Goal: Information Seeking & Learning: Learn about a topic

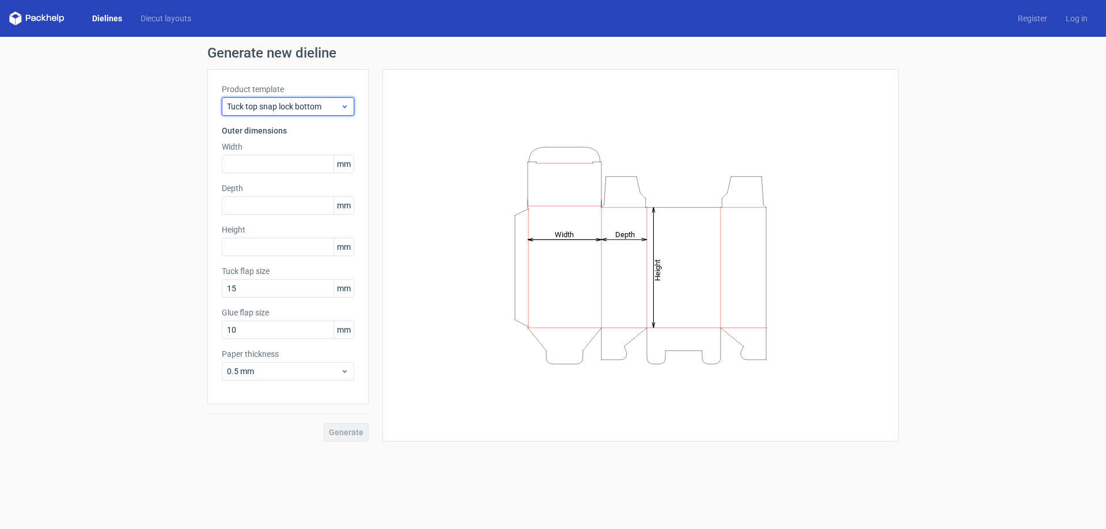
click at [335, 109] on span "Tuck top snap lock bottom" at bounding box center [283, 107] width 113 height 12
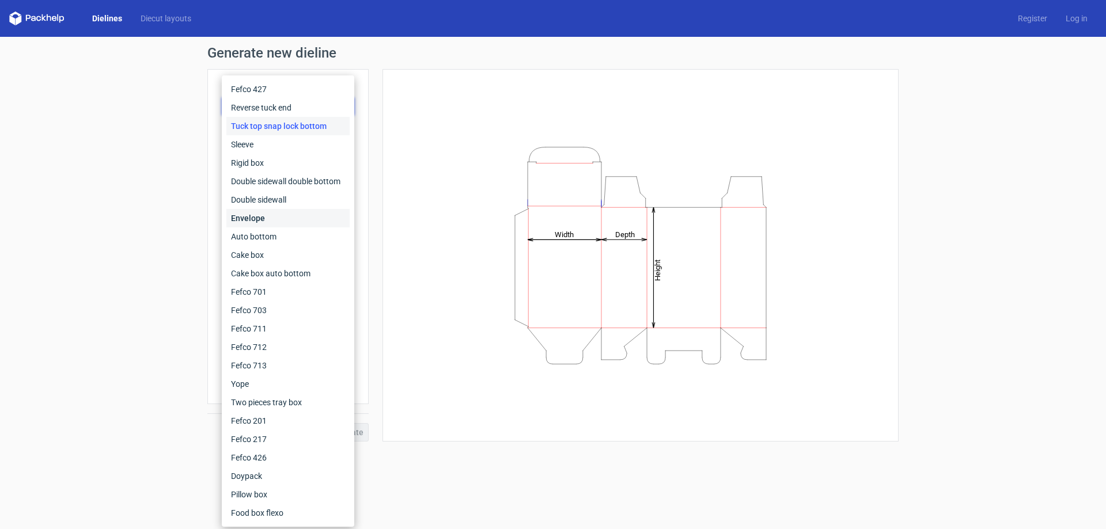
click at [286, 223] on div "Envelope" at bounding box center [287, 218] width 123 height 18
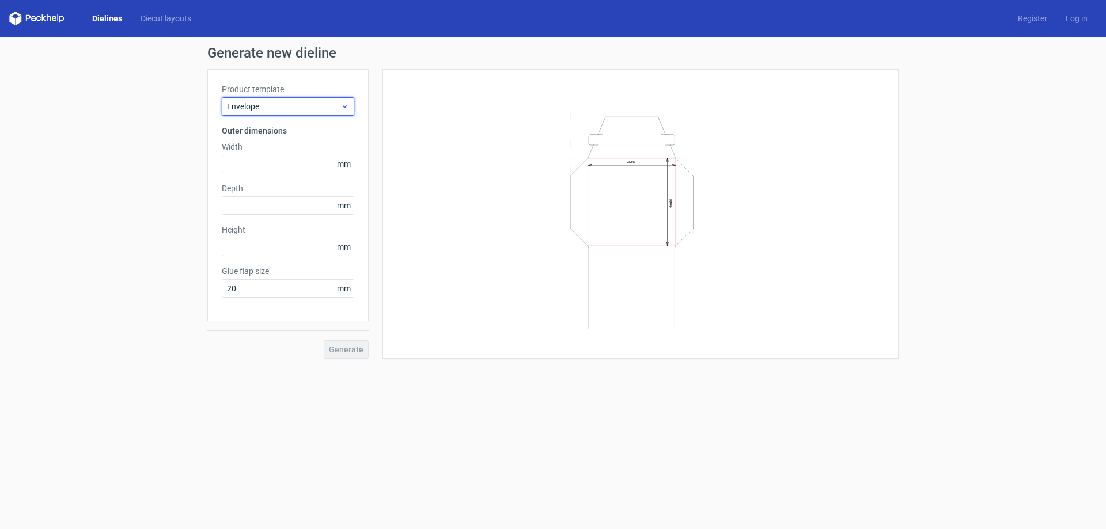
click at [301, 104] on span "Envelope" at bounding box center [283, 107] width 113 height 12
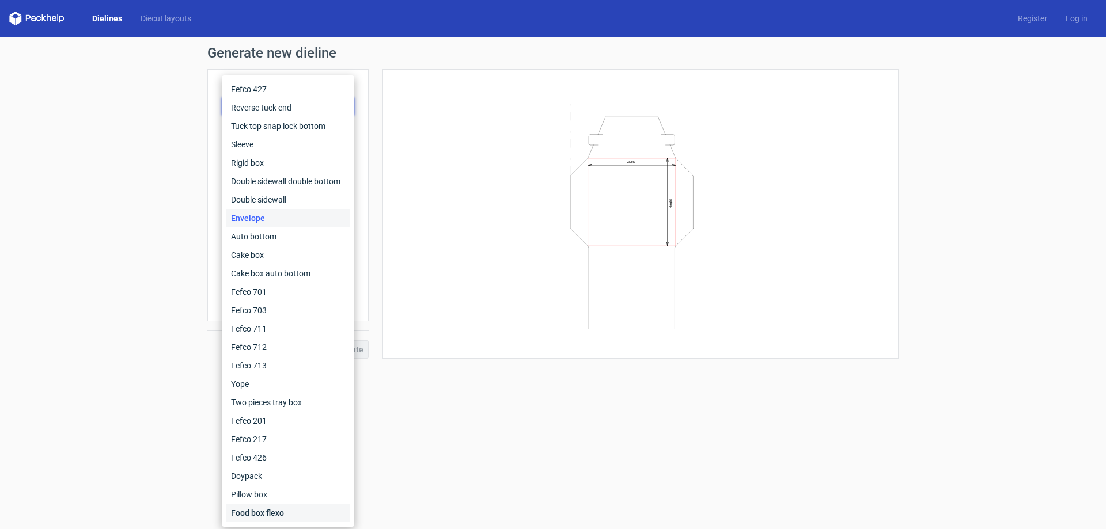
click at [284, 510] on div "Food box flexo" at bounding box center [287, 513] width 123 height 18
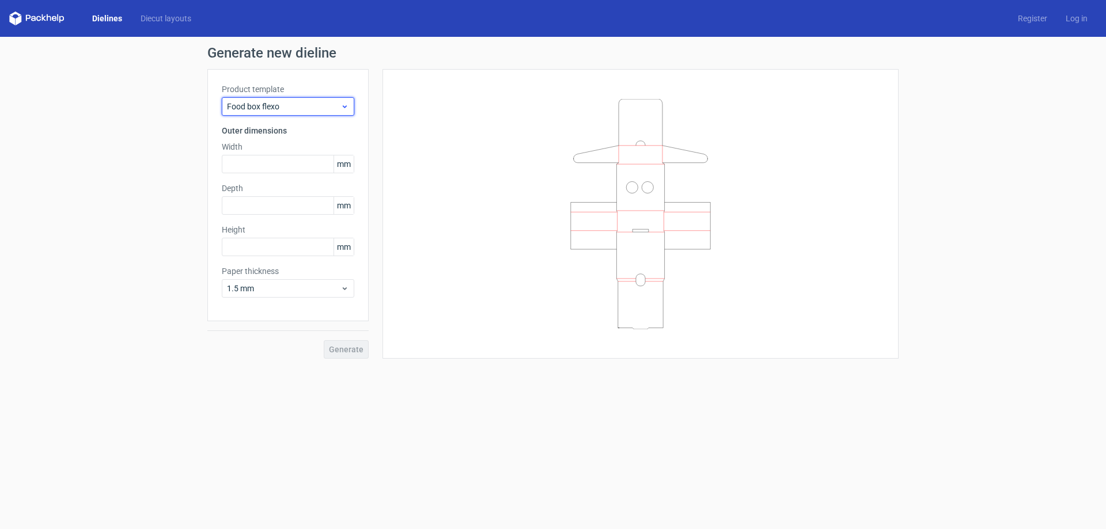
click at [309, 108] on span "Food box flexo" at bounding box center [283, 107] width 113 height 12
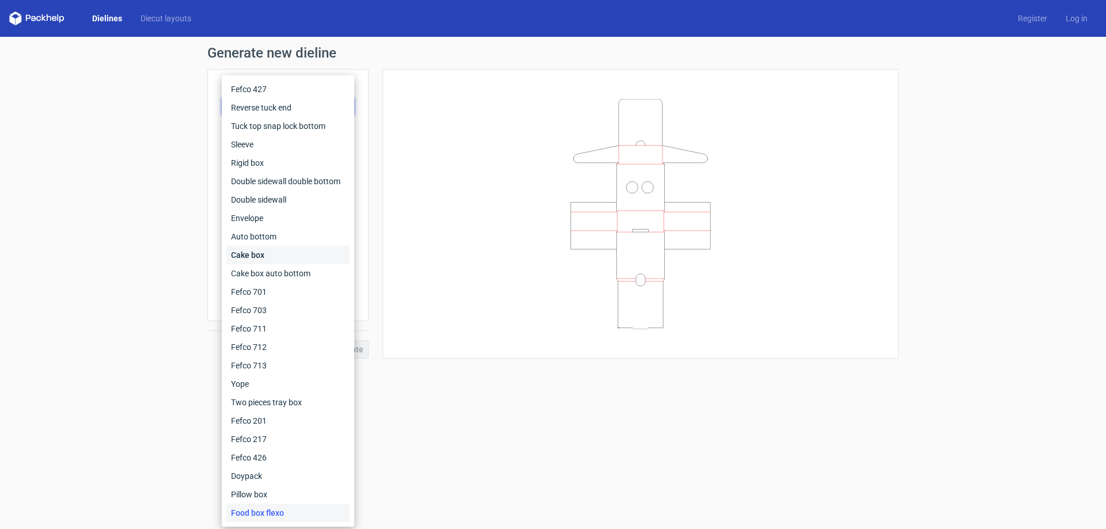
click at [256, 251] on div "Cake box" at bounding box center [287, 255] width 123 height 18
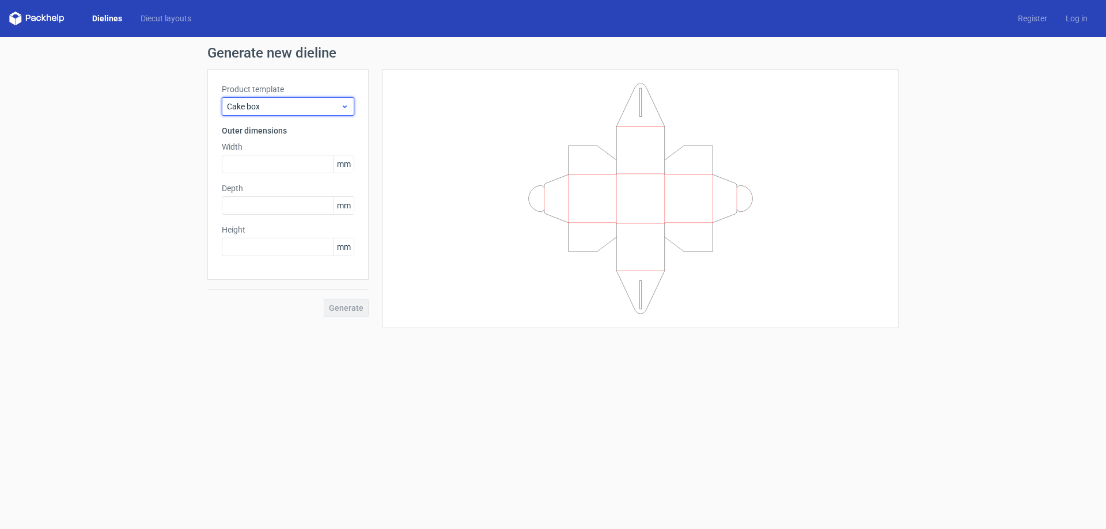
click at [307, 107] on span "Cake box" at bounding box center [283, 107] width 113 height 12
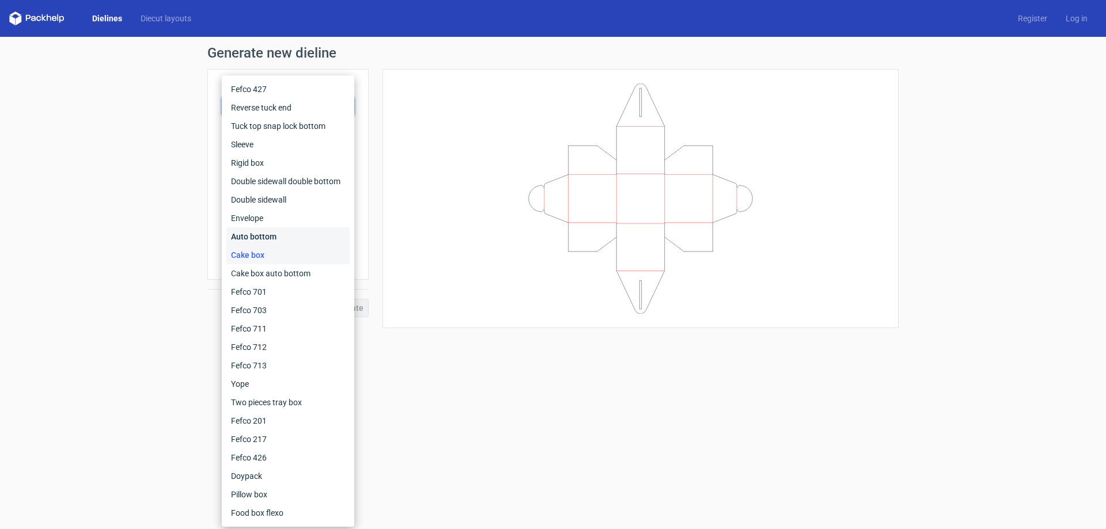
click at [276, 231] on div "Auto bottom" at bounding box center [287, 237] width 123 height 18
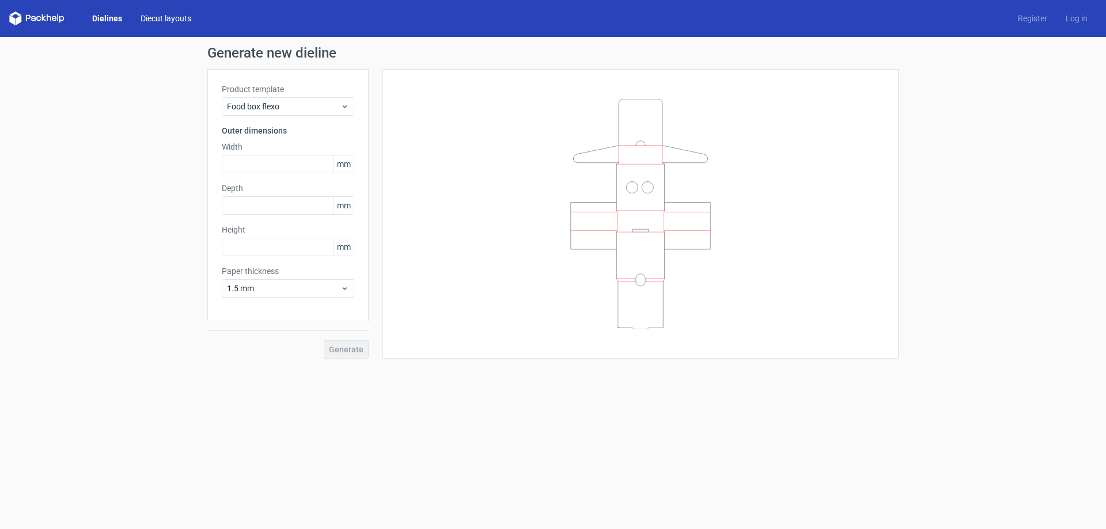
click at [156, 14] on link "Diecut layouts" at bounding box center [165, 19] width 69 height 12
